Goal: Find specific page/section: Find specific page/section

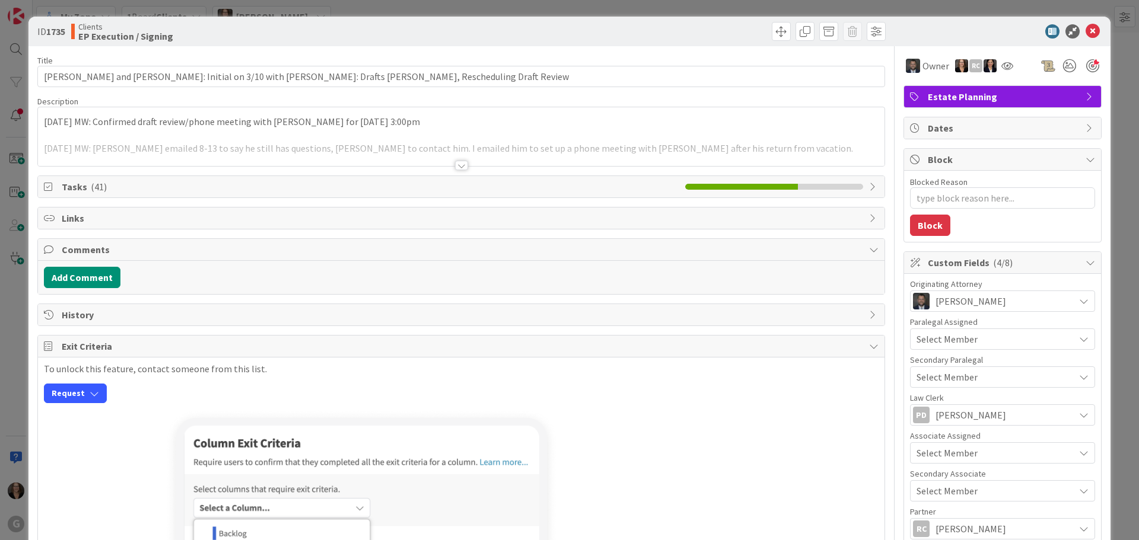
type textarea "x"
click at [772, 32] on span at bounding box center [781, 31] width 19 height 19
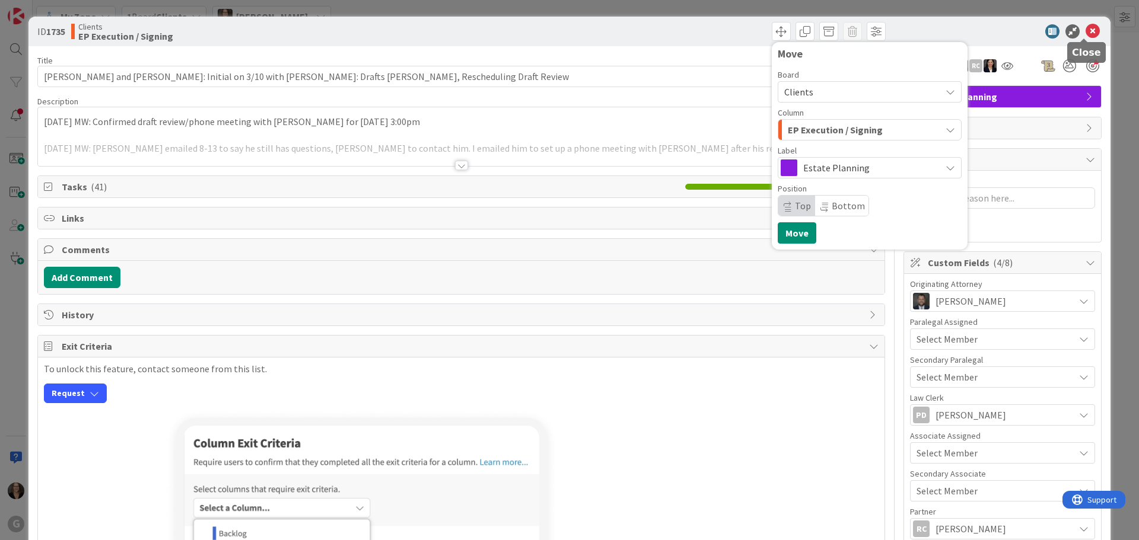
click at [1085, 31] on icon at bounding box center [1092, 31] width 14 height 14
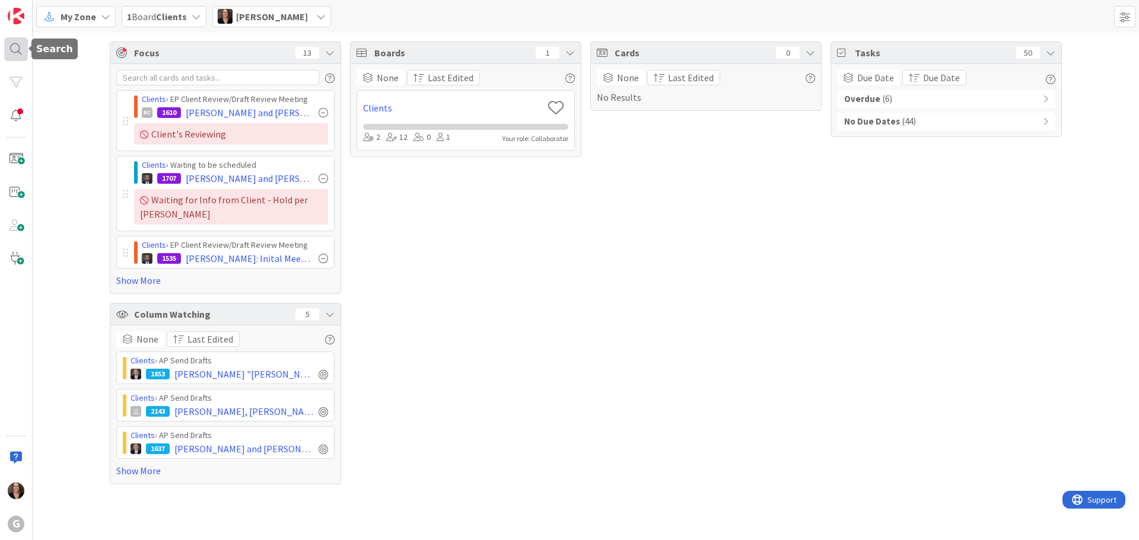
click at [12, 47] on div at bounding box center [16, 49] width 24 height 24
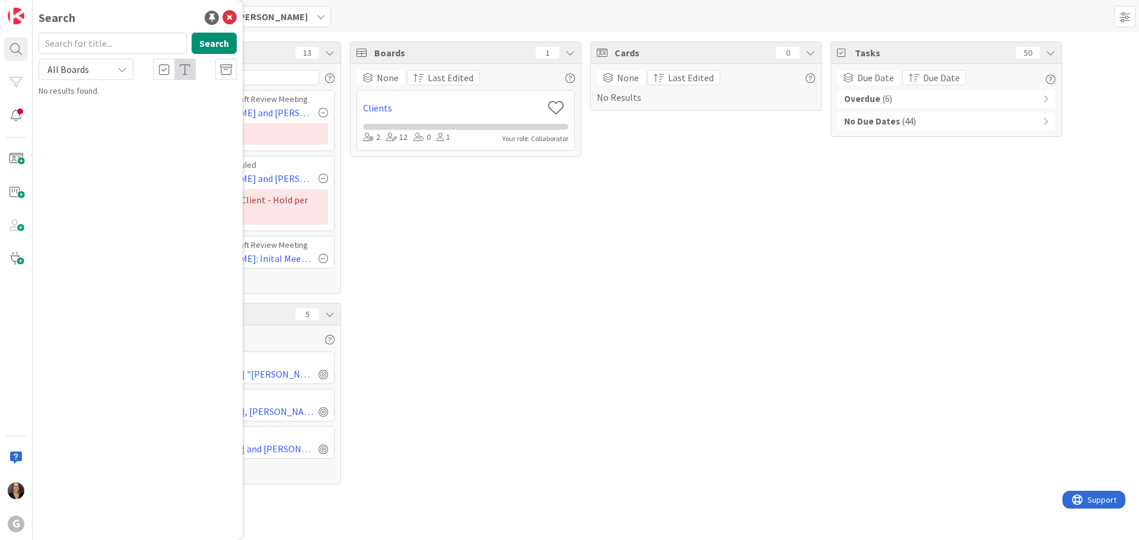
click at [98, 45] on input "text" at bounding box center [113, 43] width 148 height 21
type input "[PERSON_NAME]"
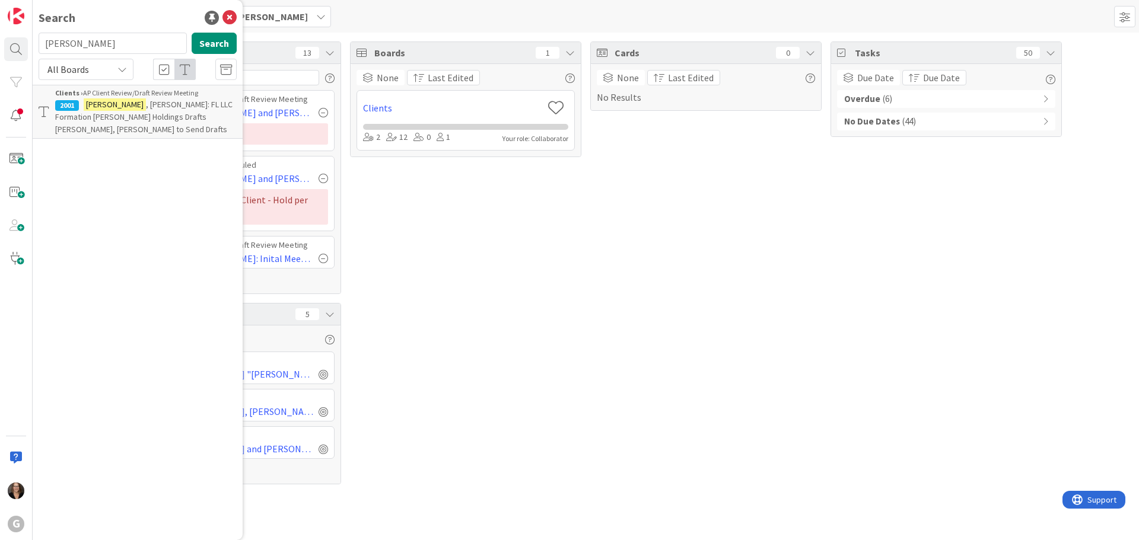
click at [134, 109] on span ", [PERSON_NAME]: FL LLC Formation [PERSON_NAME] Holdings Drafts [PERSON_NAME], …" at bounding box center [143, 117] width 177 height 36
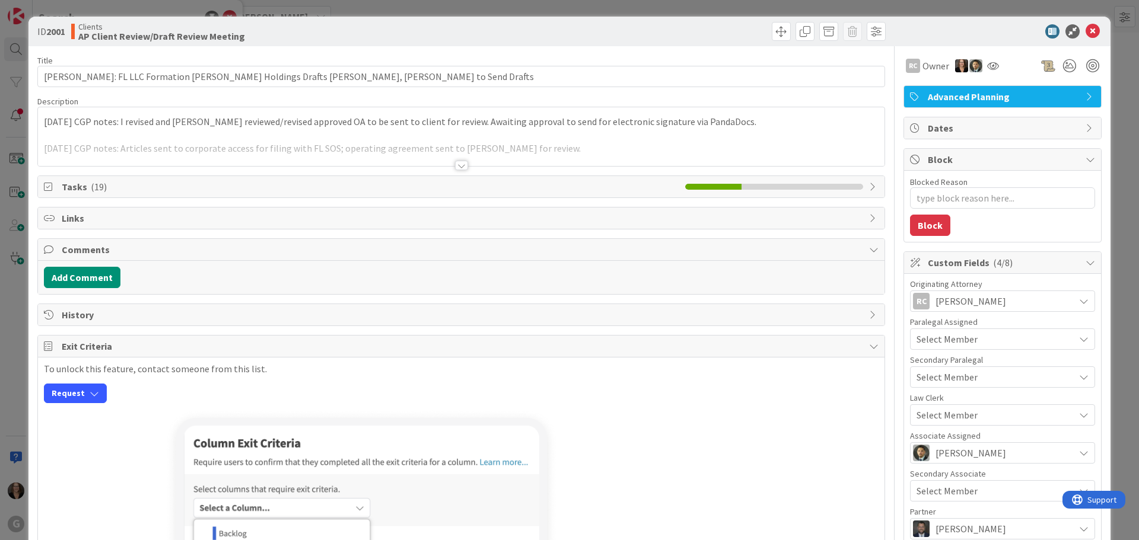
type textarea "x"
click at [1085, 30] on icon at bounding box center [1092, 31] width 14 height 14
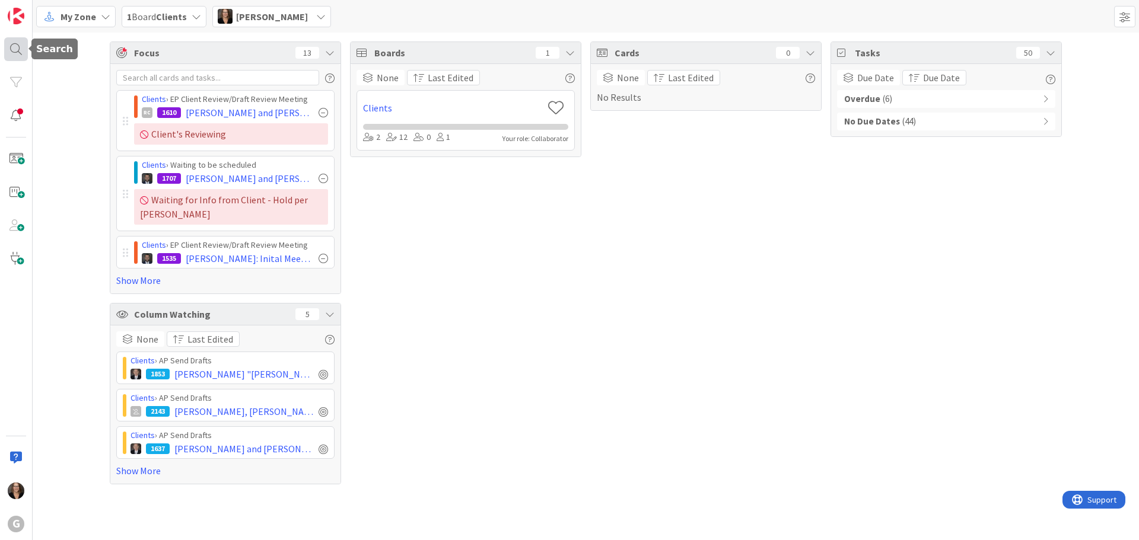
click at [12, 49] on div at bounding box center [16, 49] width 24 height 24
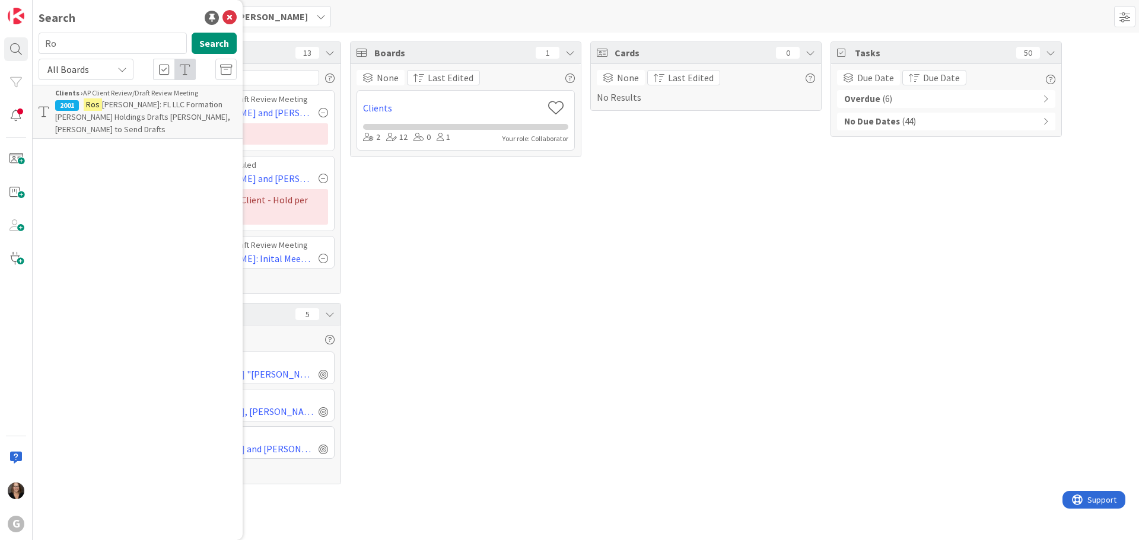
type input "R"
type input "S"
type input "[PERSON_NAME]"
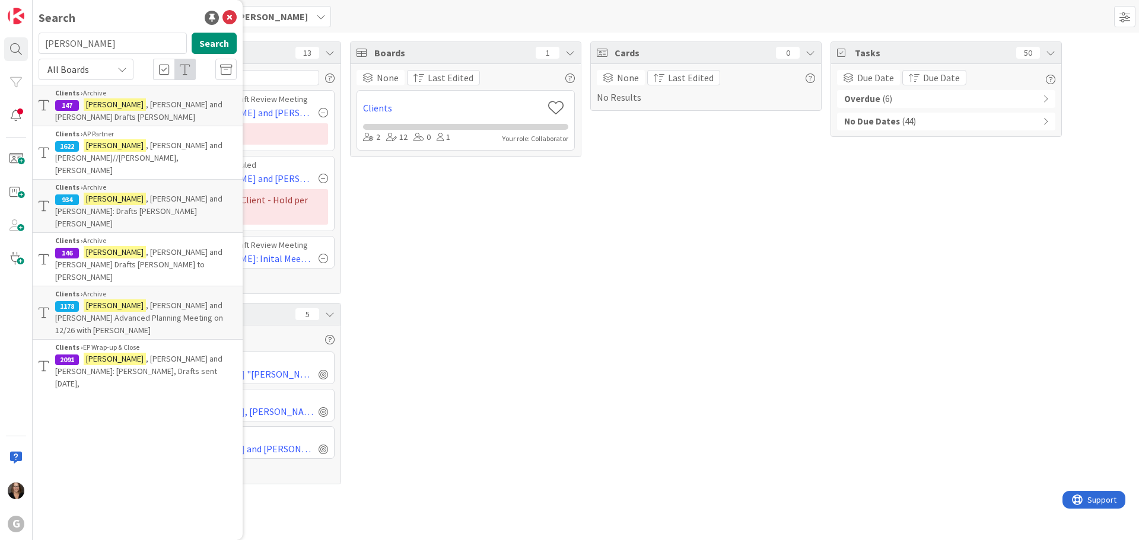
click at [126, 140] on span ", [PERSON_NAME] and [PERSON_NAME]//[PERSON_NAME], [PERSON_NAME]" at bounding box center [138, 158] width 167 height 36
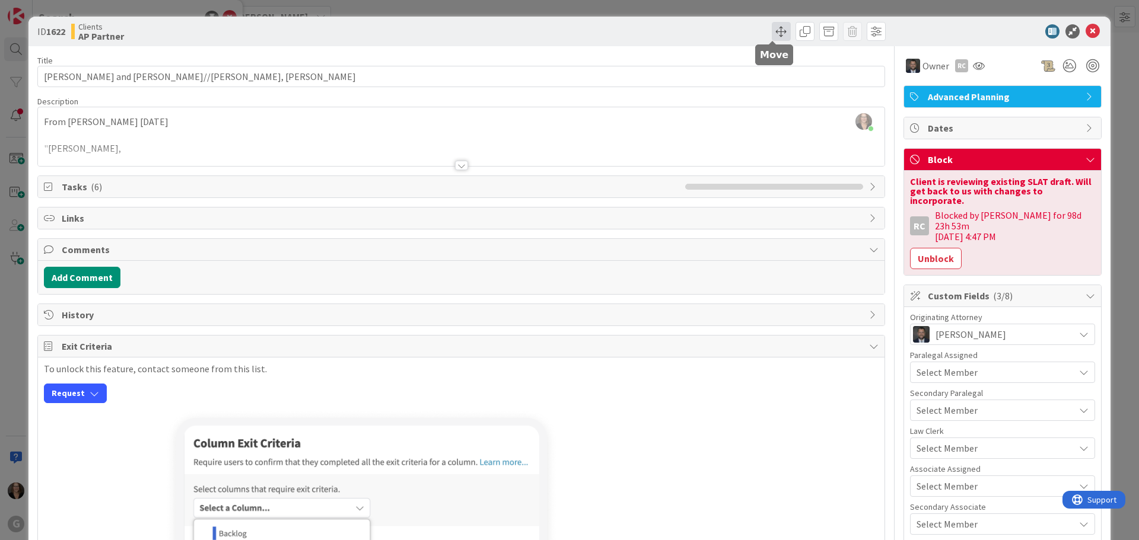
click at [773, 30] on span at bounding box center [781, 31] width 19 height 19
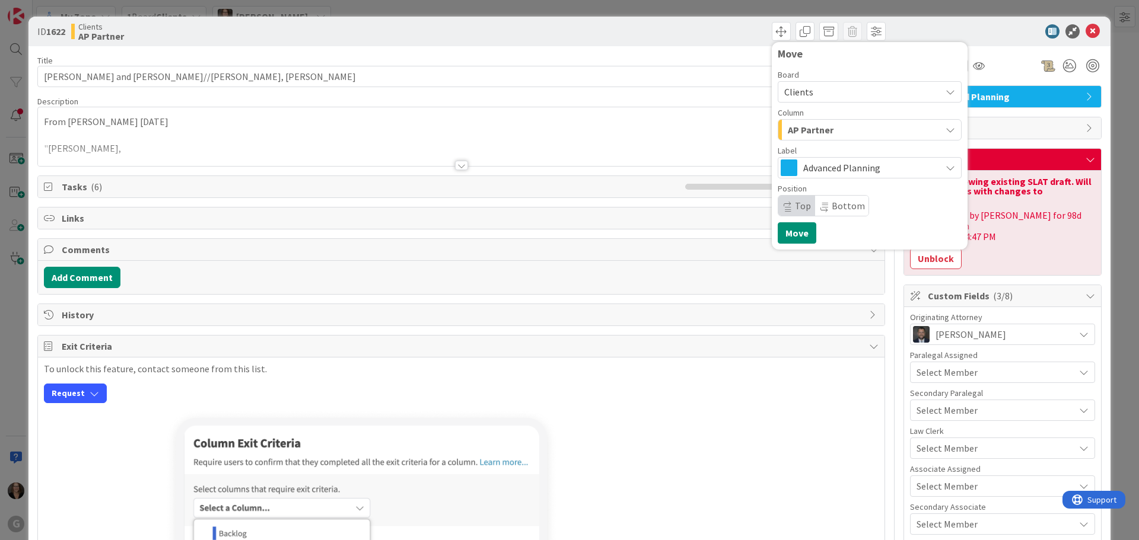
click at [622, 139] on div at bounding box center [461, 151] width 846 height 30
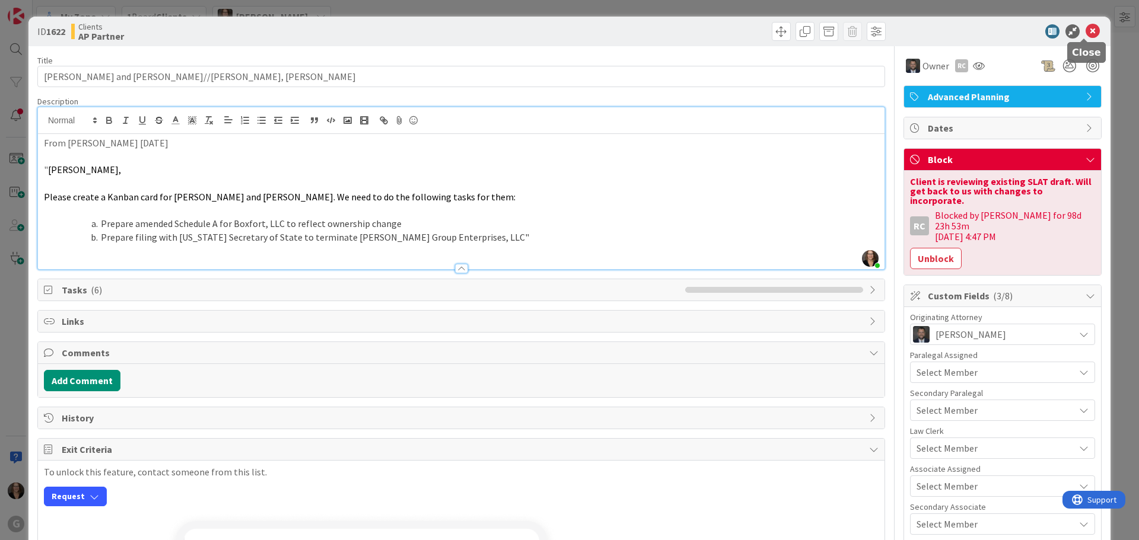
click at [1085, 29] on icon at bounding box center [1092, 31] width 14 height 14
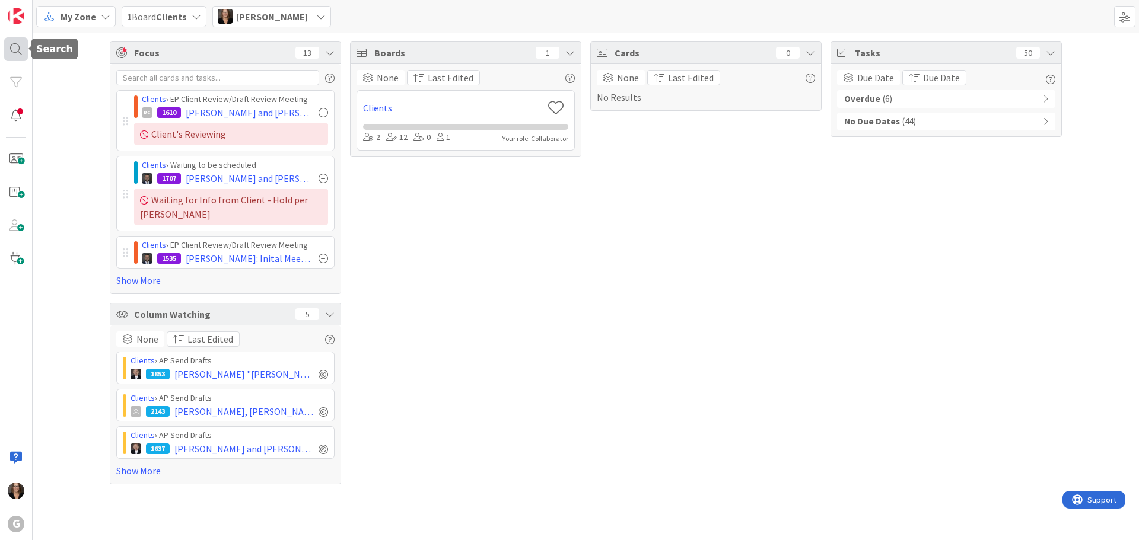
click at [14, 47] on div at bounding box center [16, 49] width 24 height 24
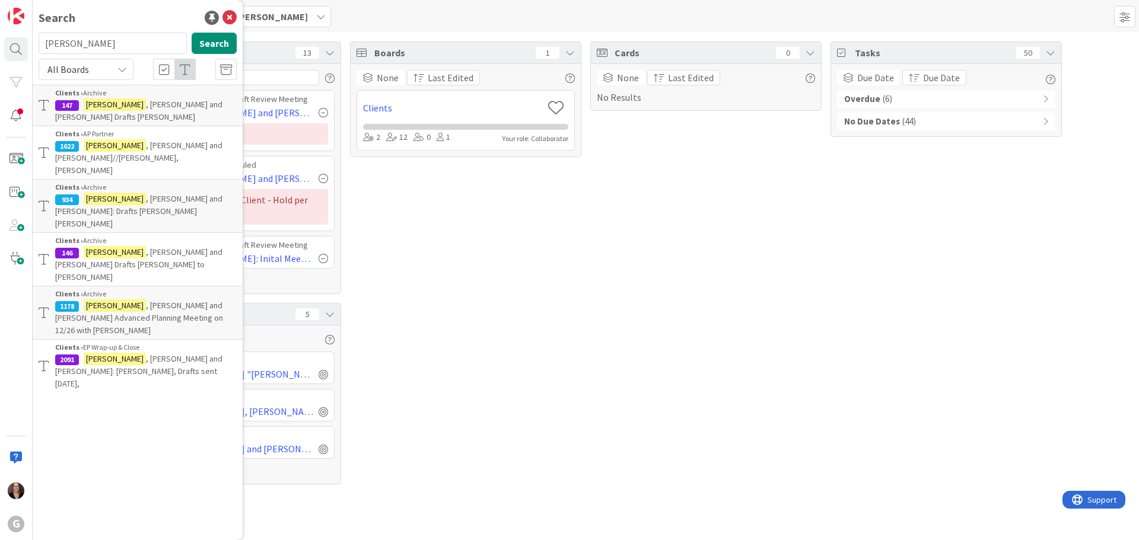
click at [112, 342] on div "Clients › EP Wrap-up & Close" at bounding box center [145, 347] width 181 height 11
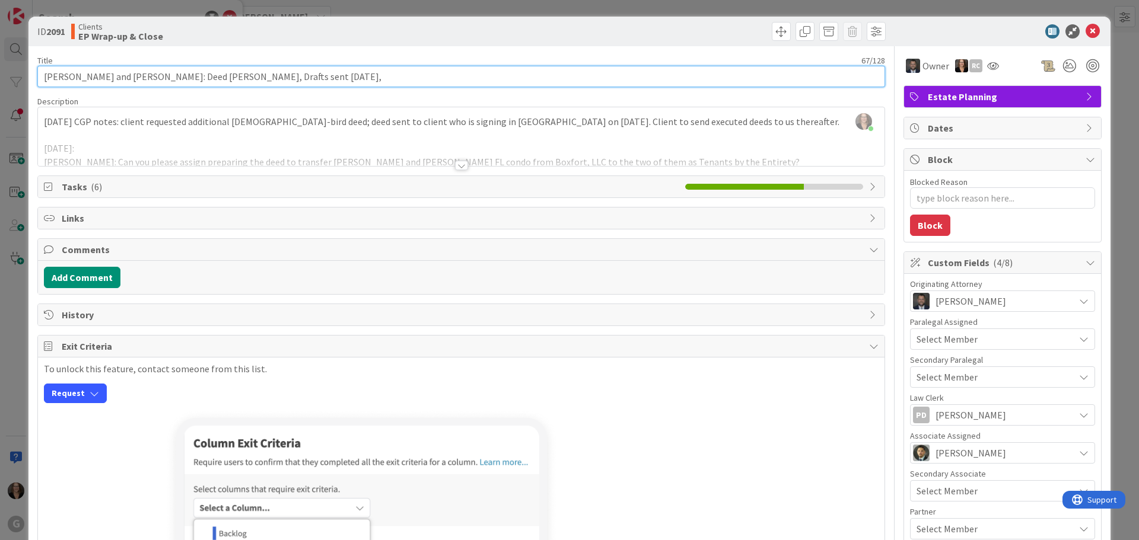
click at [307, 78] on input "[PERSON_NAME] and [PERSON_NAME]: Deed [PERSON_NAME], Drafts sent [DATE]," at bounding box center [461, 76] width 848 height 21
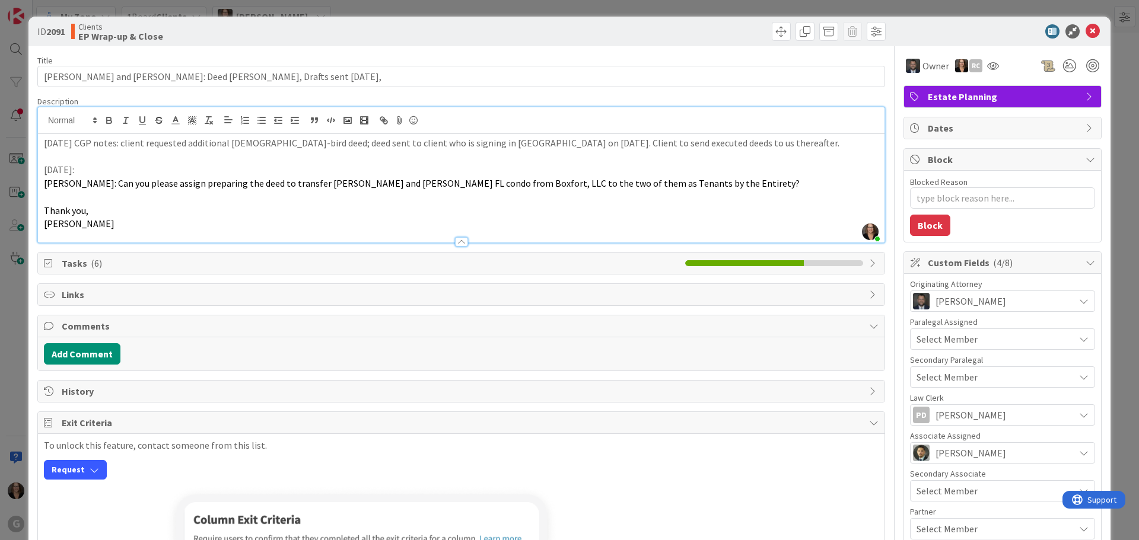
click at [42, 123] on div "[PERSON_NAME] just joined [DATE] CGP notes: client requested additional [DEMOGR…" at bounding box center [461, 174] width 846 height 135
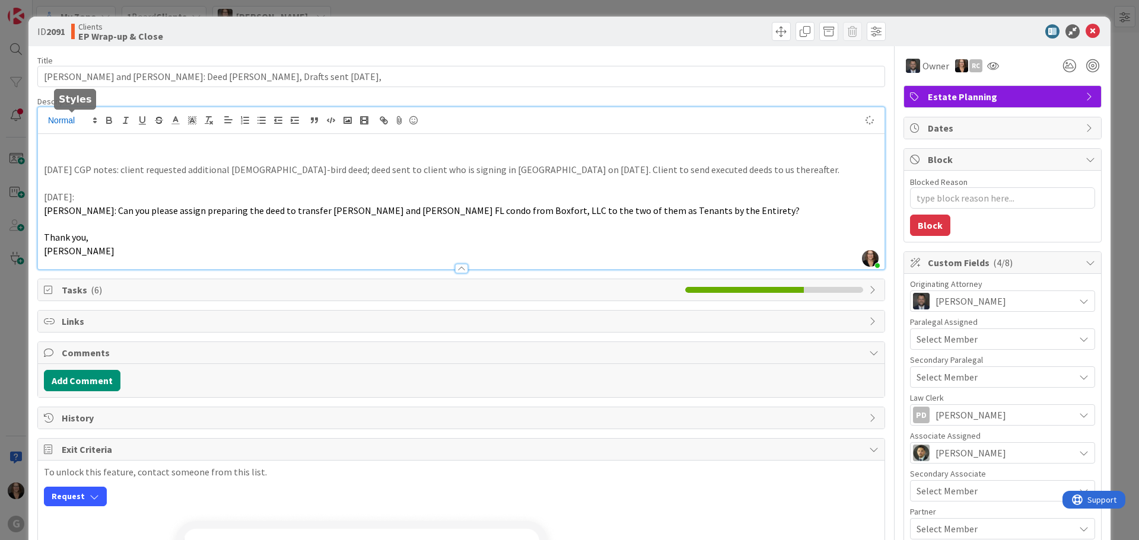
type textarea "x"
click at [164, 143] on p "[DATE] Pinellas County Deeds" at bounding box center [461, 143] width 835 height 14
click at [74, 142] on p "[DATE] Pinellas County Deeds received and recorded" at bounding box center [461, 143] width 835 height 14
type textarea "x"
click at [383, 147] on p "[DATE] MW: Pinellas County Deeds received and recorded" at bounding box center [461, 143] width 835 height 14
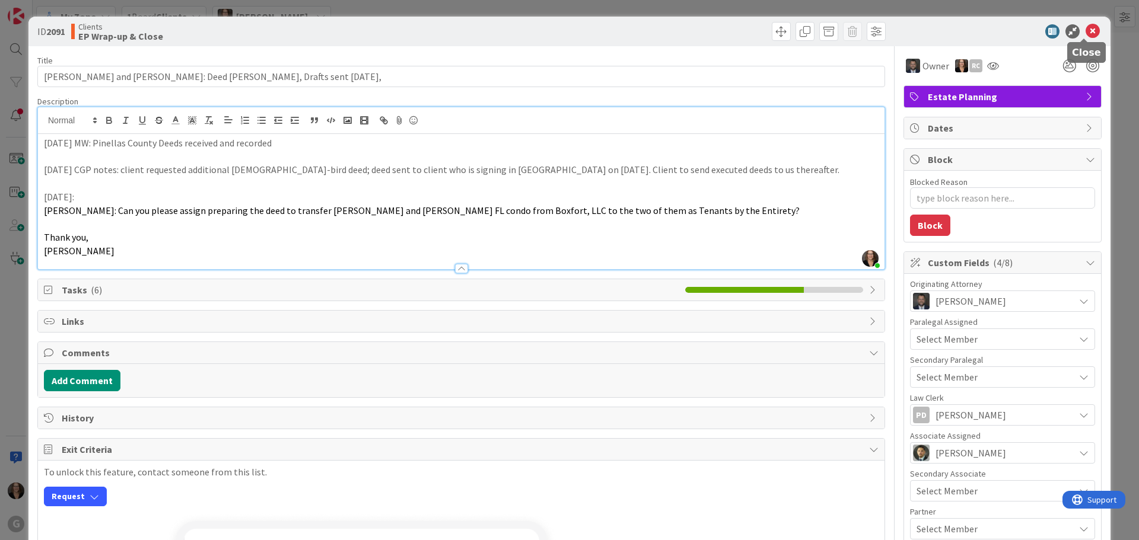
click at [1085, 31] on icon at bounding box center [1092, 31] width 14 height 14
